Goal: Task Accomplishment & Management: Use online tool/utility

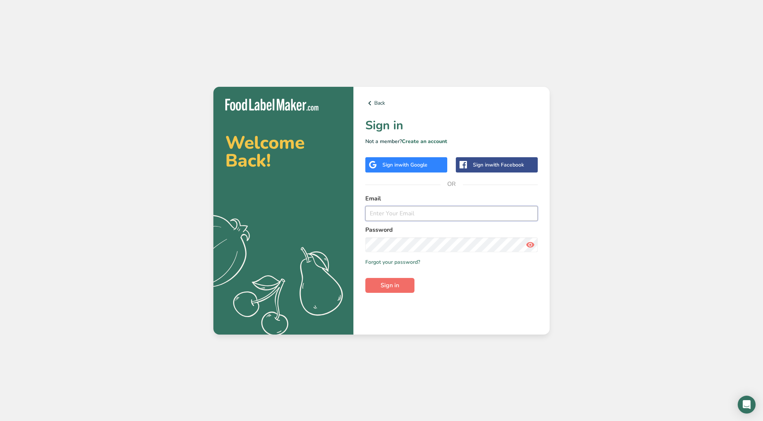
type input "[EMAIL_ADDRESS][DOMAIN_NAME]"
click at [400, 281] on button "Sign in" at bounding box center [389, 285] width 49 height 15
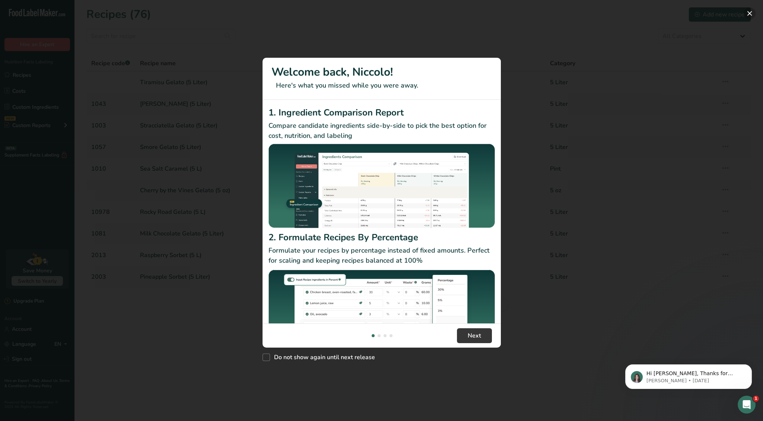
click at [750, 14] on button "New Features" at bounding box center [750, 13] width 12 height 12
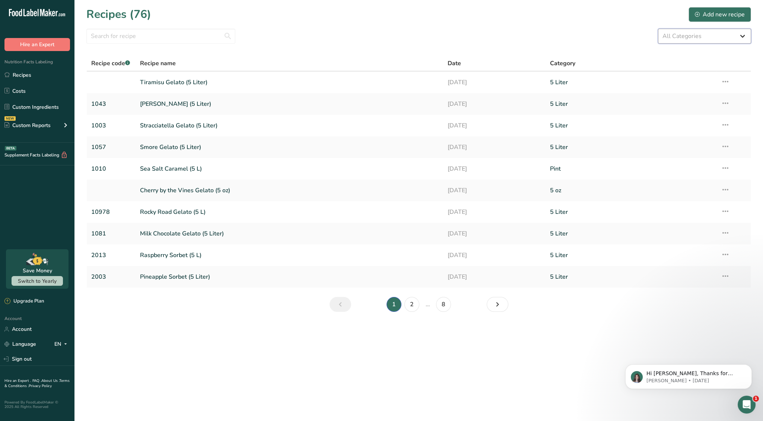
click at [684, 37] on select "All Categories 3 oz 5 Liter 5 oz Baked Goods [GEOGRAPHIC_DATA] Confectionery Co…" at bounding box center [704, 36] width 93 height 15
select select "1805"
click at [658, 29] on select "All Categories 3 oz 5 Liter 5 oz Baked Goods [GEOGRAPHIC_DATA] Confectionery Co…" at bounding box center [704, 36] width 93 height 15
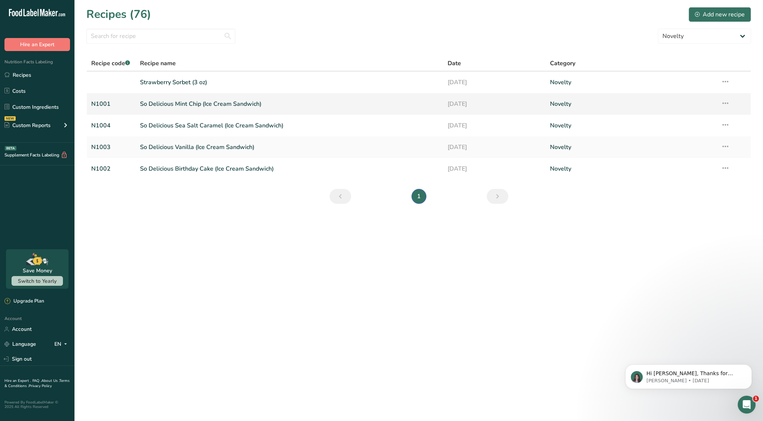
click at [720, 101] on td "Recipe Setup Delete Recipe Duplicate Recipe Scale Recipe Save as Sub-Recipe .a-…" at bounding box center [734, 104] width 34 height 22
click at [145, 101] on link "So Delicious Mint Chip (Ice Cream Sandwich)" at bounding box center [289, 104] width 299 height 16
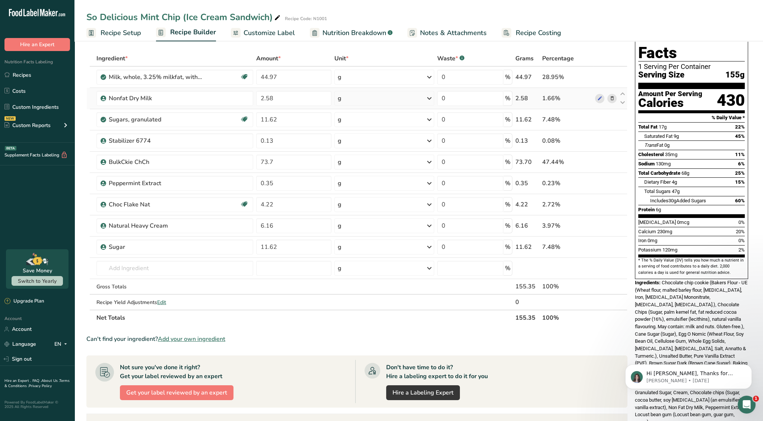
scroll to position [25, 0]
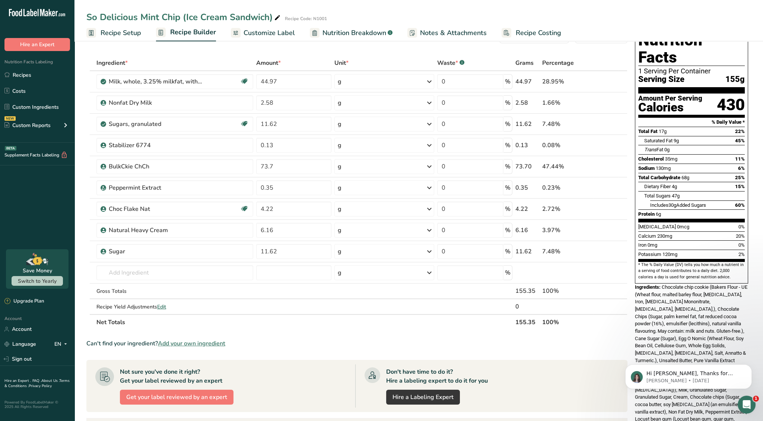
click at [592, 386] on div "Don't have time to do it? Hire a labeling expert to do it for you Hire a Labeli…" at bounding box center [486, 385] width 263 height 43
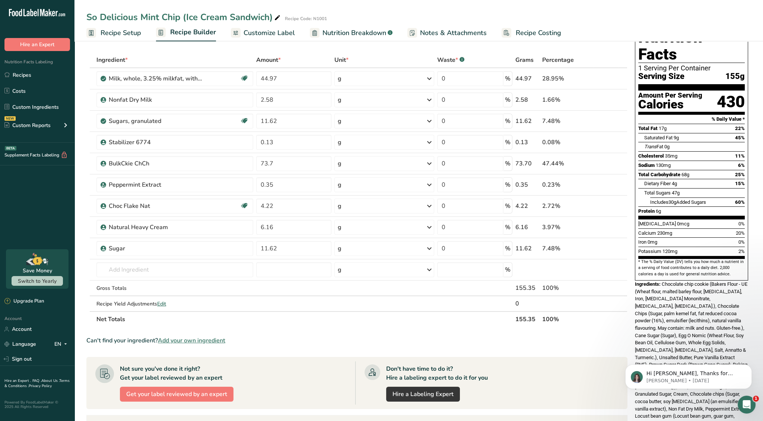
scroll to position [24, 0]
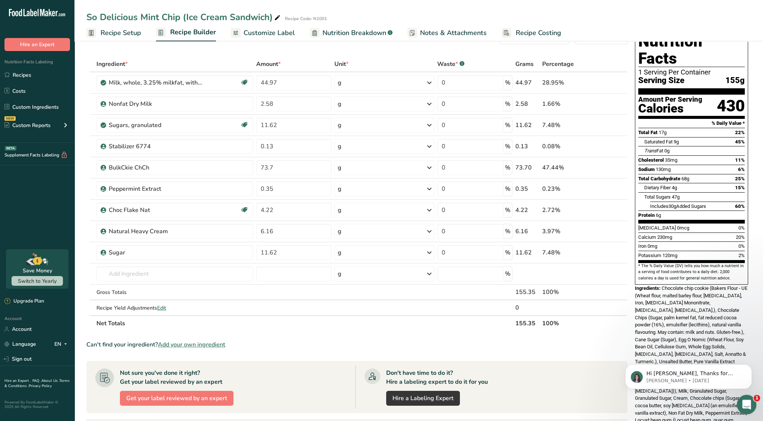
click at [746, 400] on icon "Open Intercom Messenger" at bounding box center [746, 403] width 12 height 12
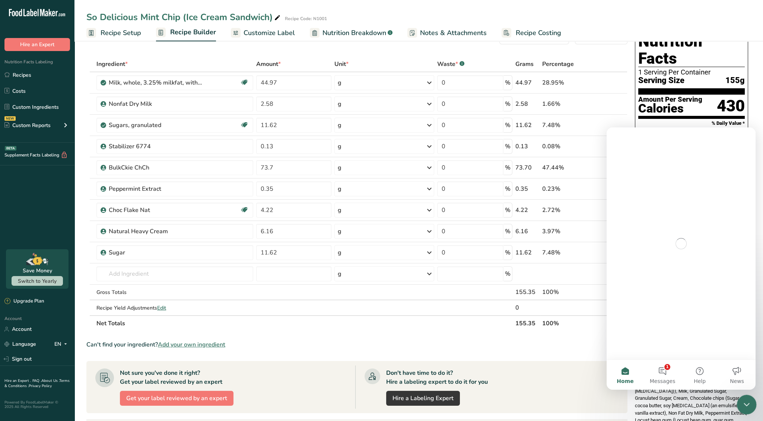
scroll to position [0, 0]
click at [746, 400] on icon "Close Intercom Messenger" at bounding box center [745, 403] width 9 height 9
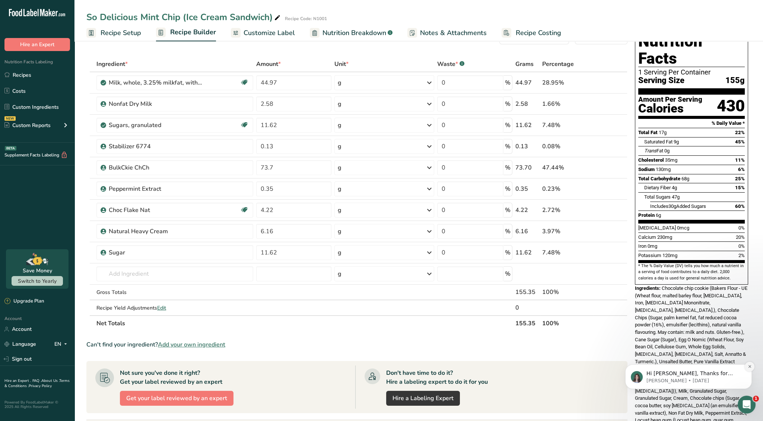
click at [751, 368] on icon "Dismiss notification" at bounding box center [750, 366] width 4 height 4
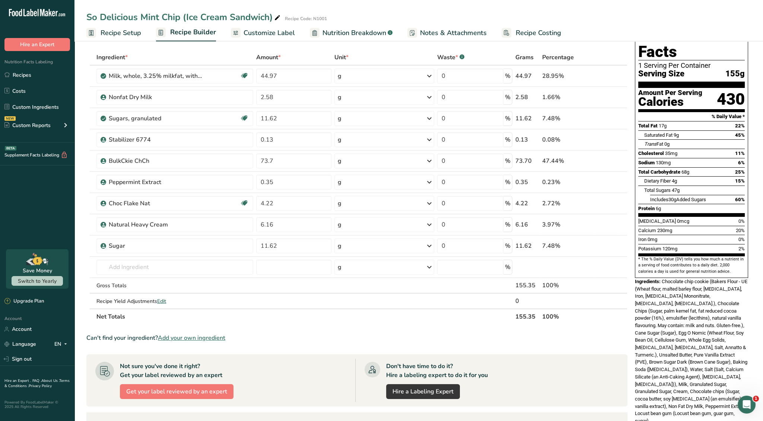
scroll to position [33, 0]
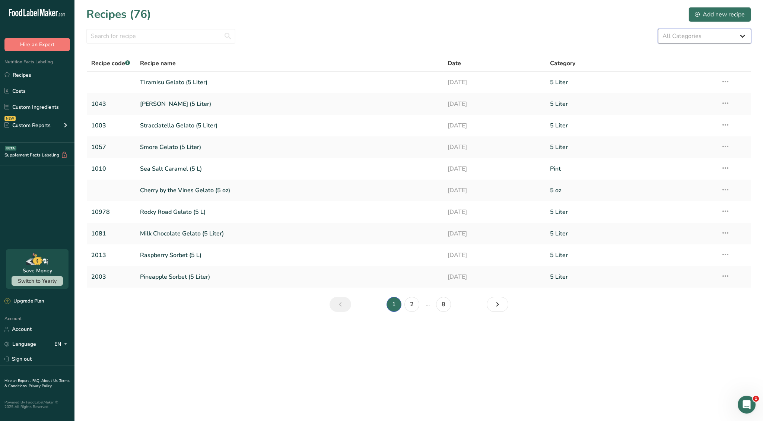
click at [729, 37] on select "All Categories 3 oz 5 Liter 5 oz Baked Goods Beverages Confectionery Cooked Mea…" at bounding box center [704, 36] width 93 height 15
select select "1805"
click at [658, 29] on select "All Categories 3 oz 5 Liter 5 oz Baked Goods Beverages Confectionery Cooked Mea…" at bounding box center [704, 36] width 93 height 15
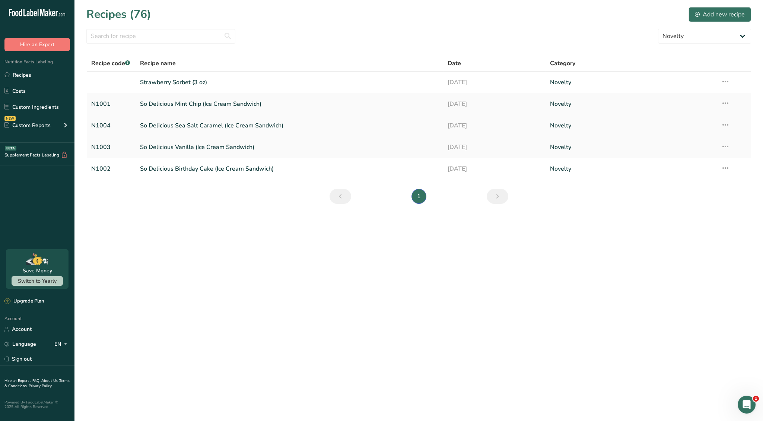
click at [577, 123] on link "Novelty" at bounding box center [631, 126] width 162 height 16
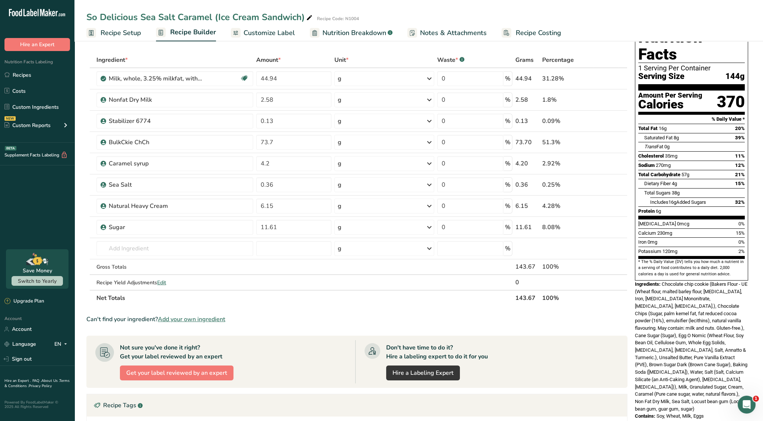
scroll to position [29, 0]
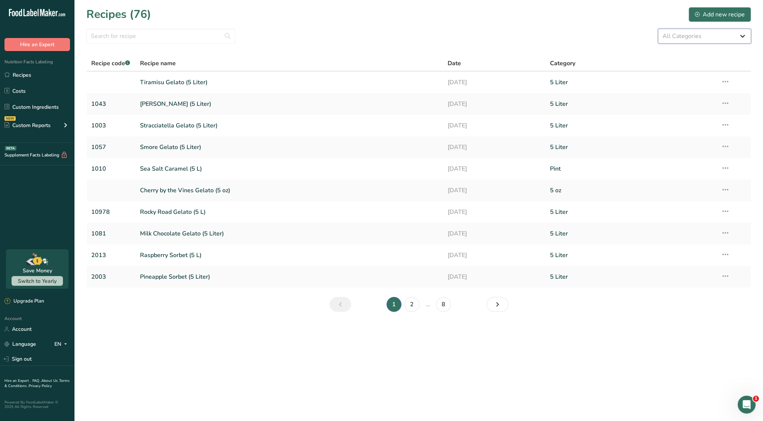
click at [701, 38] on select "All Categories 3 oz 5 Liter 5 oz Baked Goods Beverages Confectionery Cooked Mea…" at bounding box center [704, 36] width 93 height 15
select select "1805"
click at [658, 29] on select "All Categories 3 oz 5 Liter 5 oz Baked Goods Beverages Confectionery Cooked Mea…" at bounding box center [704, 36] width 93 height 15
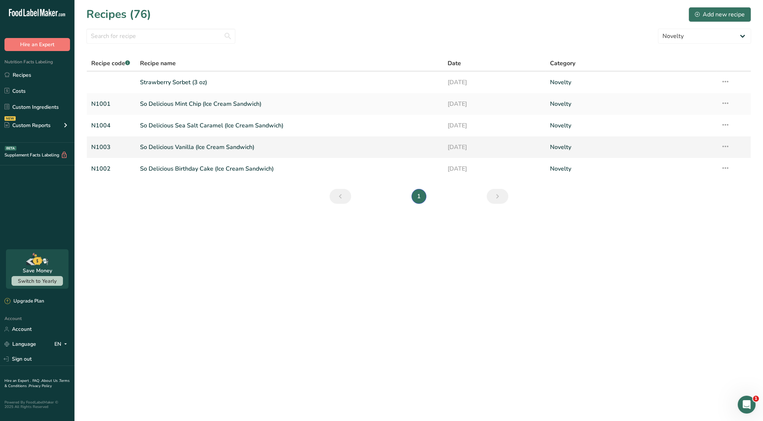
click at [720, 146] on td "Recipe Setup Delete Recipe Duplicate Recipe Scale Recipe Save as Sub-Recipe .a-…" at bounding box center [734, 147] width 34 height 22
click at [731, 146] on td "Recipe Setup Delete Recipe Duplicate Recipe Scale Recipe Save as Sub-Recipe .a-…" at bounding box center [734, 147] width 34 height 22
click at [727, 146] on icon at bounding box center [725, 146] width 9 height 13
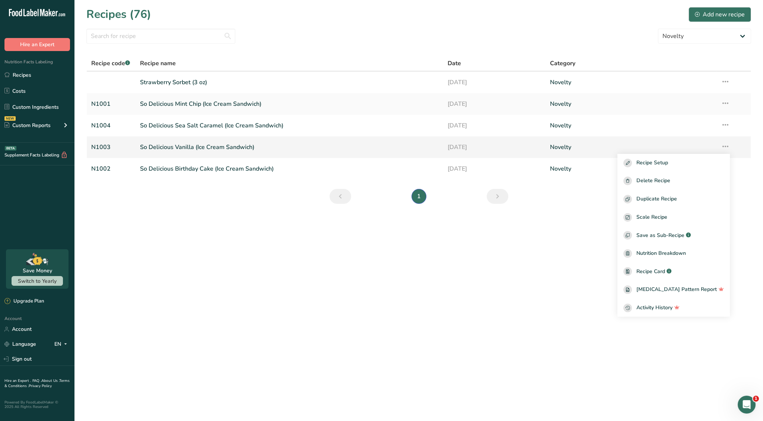
click at [231, 145] on link "So Delicious Vanilla (Ice Cream Sandwich)" at bounding box center [289, 147] width 299 height 16
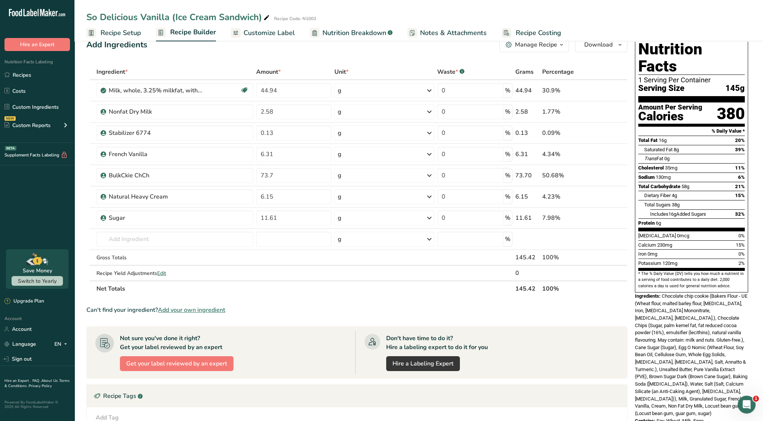
scroll to position [19, 0]
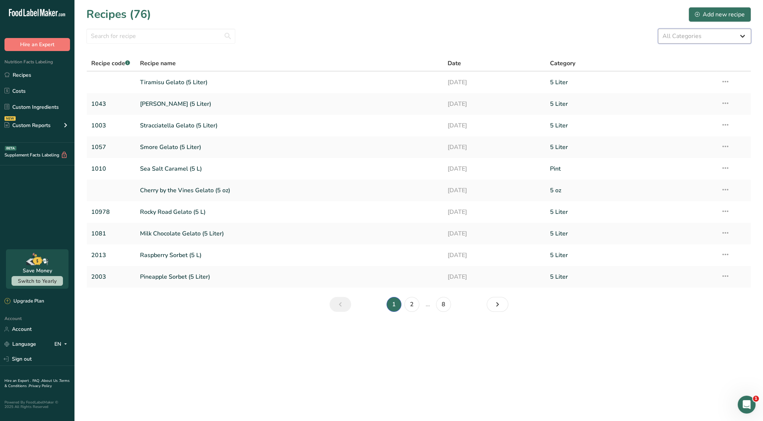
click at [691, 38] on select "All Categories 3 oz 5 Liter 5 oz Baked Goods Beverages Confectionery Cooked Mea…" at bounding box center [704, 36] width 93 height 15
select select "1805"
click at [658, 29] on select "All Categories 3 oz 5 Liter 5 oz Baked Goods Beverages Confectionery Cooked Mea…" at bounding box center [704, 36] width 93 height 15
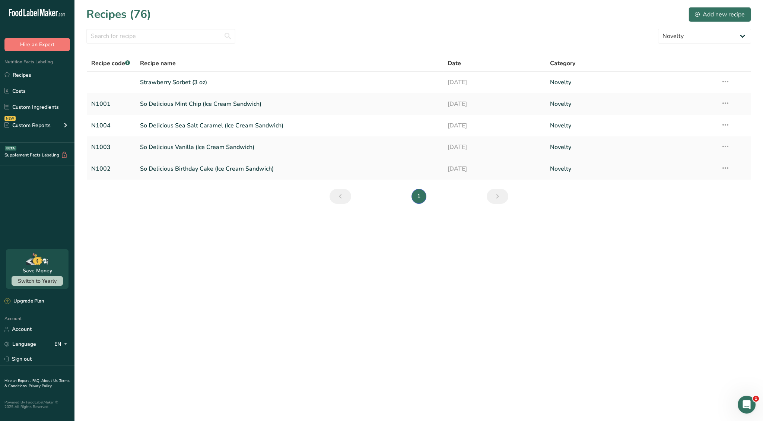
click at [470, 165] on link "29-04-2025" at bounding box center [495, 169] width 94 height 16
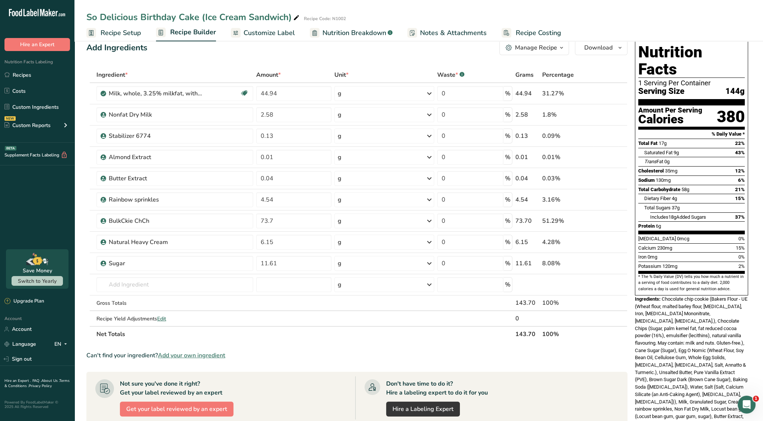
scroll to position [16, 0]
